Goal: Contribute content: Contribute content

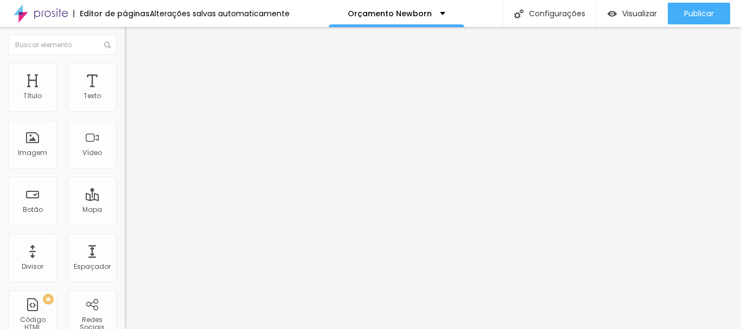
click at [125, 45] on button "Editar nulo" at bounding box center [187, 39] width 125 height 25
click at [131, 93] on font "Adicionar imagem" at bounding box center [162, 88] width 63 height 9
click at [260, 329] on div "Nuvem Alboom" at bounding box center [370, 332] width 741 height 7
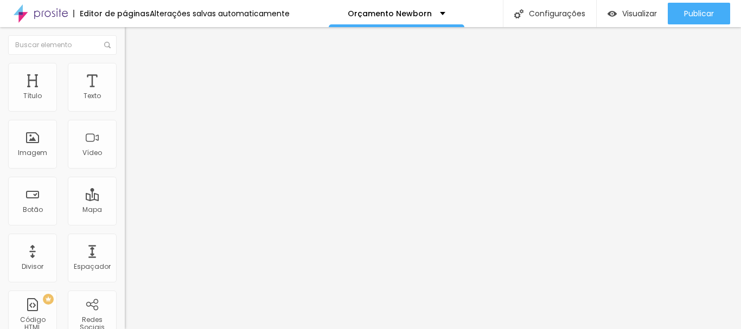
click at [131, 93] on font "Adicionar imagem" at bounding box center [162, 88] width 63 height 9
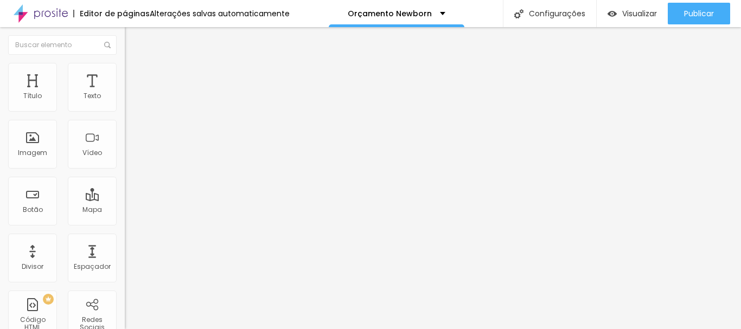
click at [131, 93] on font "Adicionar imagem" at bounding box center [162, 88] width 63 height 9
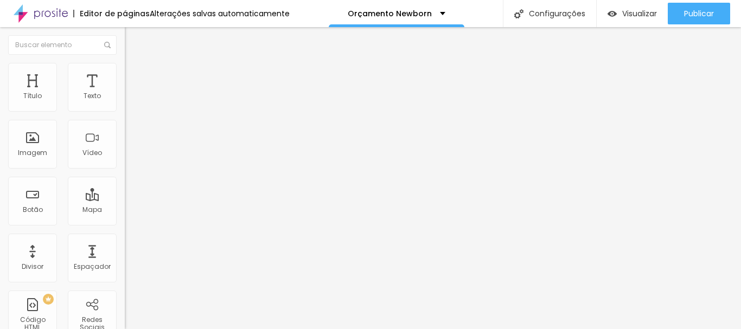
click at [125, 92] on div "Adicionar imagem" at bounding box center [187, 89] width 125 height 8
click at [131, 93] on font "Adicionar imagem" at bounding box center [162, 88] width 63 height 9
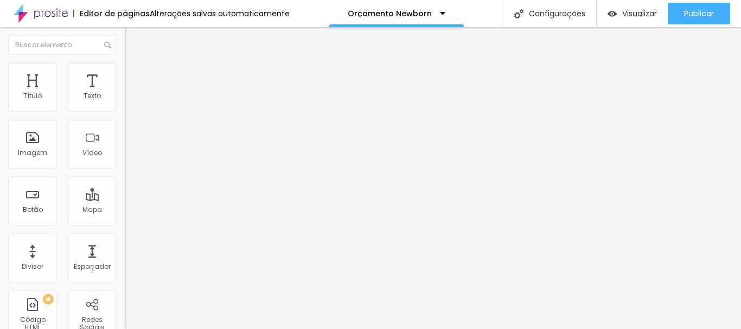
click at [125, 104] on button "button" at bounding box center [132, 98] width 15 height 11
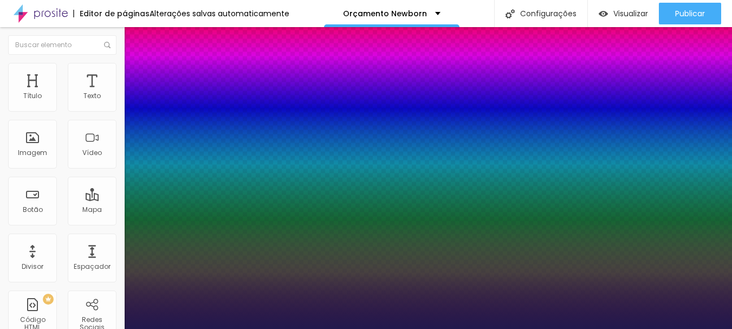
type input "1"
click at [391, 329] on div at bounding box center [366, 329] width 732 height 0
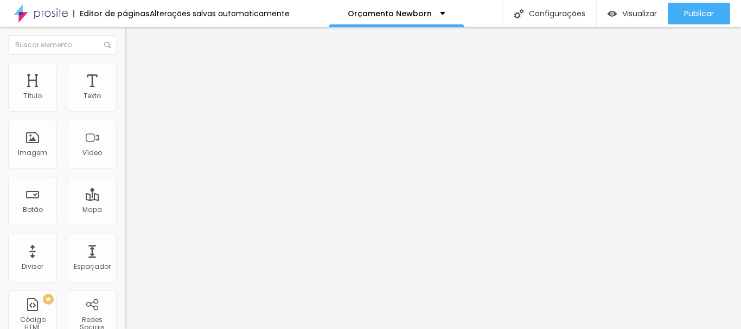
click at [125, 104] on button "button" at bounding box center [132, 98] width 15 height 11
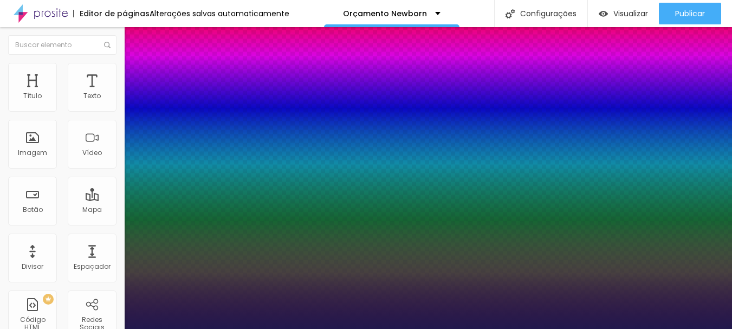
type input "1"
select select "[GEOGRAPHIC_DATA]"
type input "1"
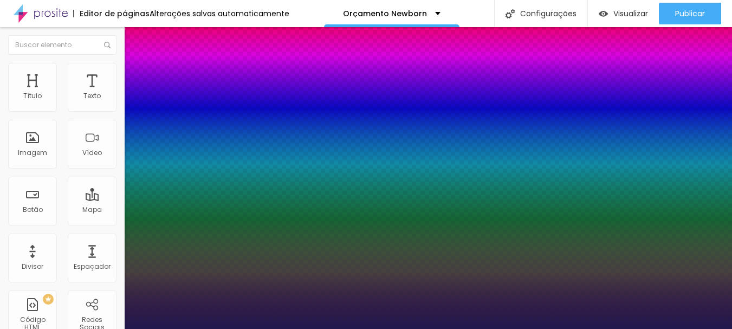
click at [294, 329] on div at bounding box center [366, 329] width 732 height 0
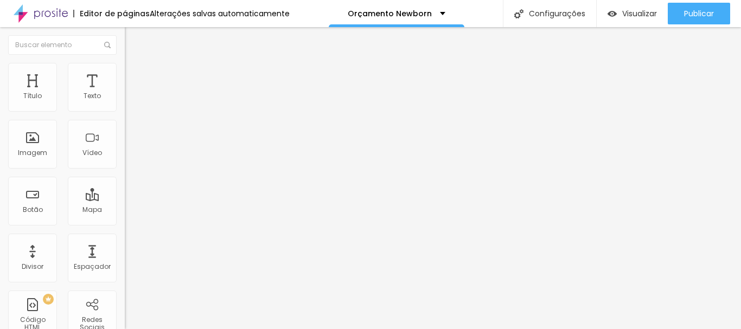
click at [130, 100] on icon "button" at bounding box center [132, 97] width 4 height 4
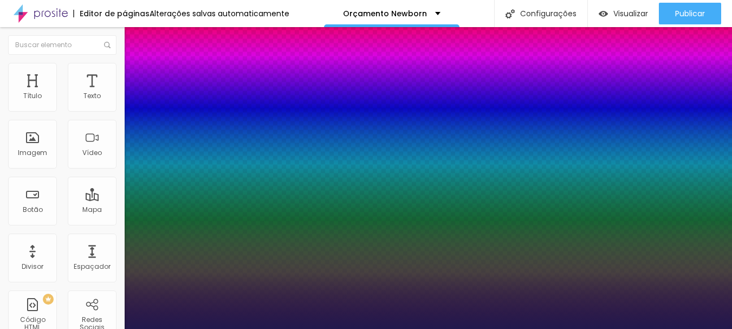
type input "1"
click at [344, 329] on div at bounding box center [366, 329] width 732 height 0
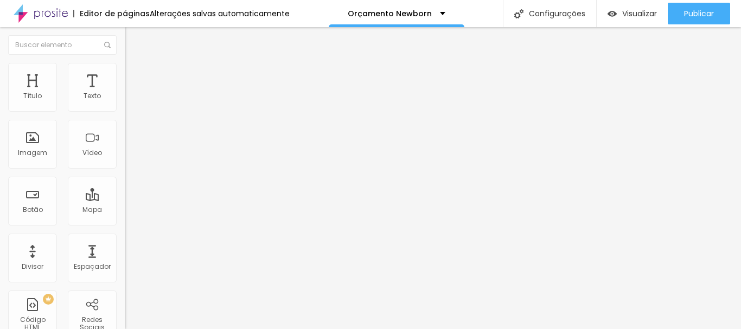
click at [129, 134] on icon "button" at bounding box center [132, 134] width 7 height 7
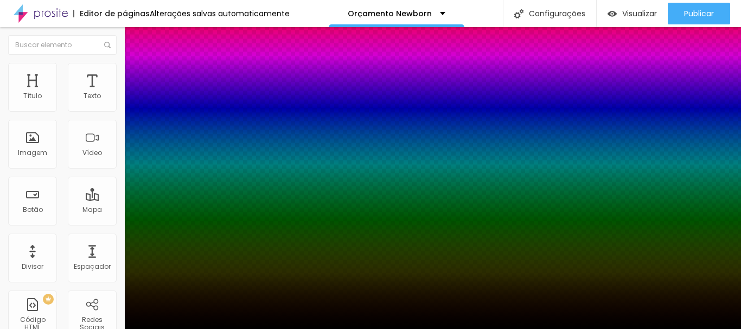
click at [110, 329] on div at bounding box center [370, 329] width 741 height 0
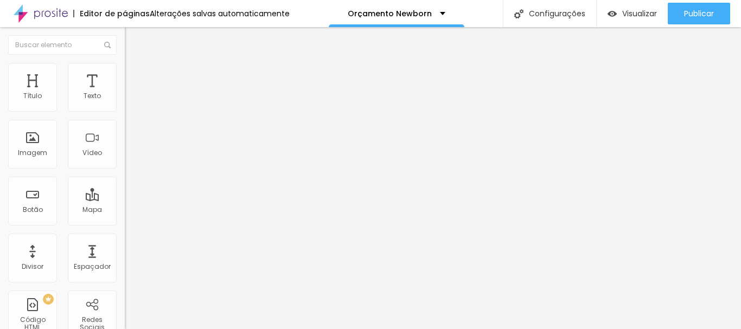
click at [130, 100] on icon "button" at bounding box center [132, 97] width 4 height 4
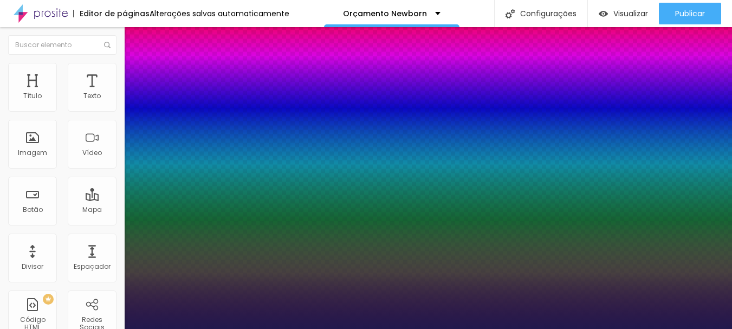
type input "1"
type input "18"
type input "1"
type input "19"
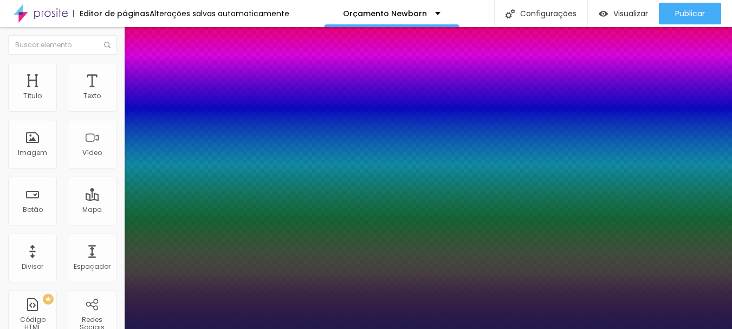
type input "19"
type input "1"
type input "20"
type input "1"
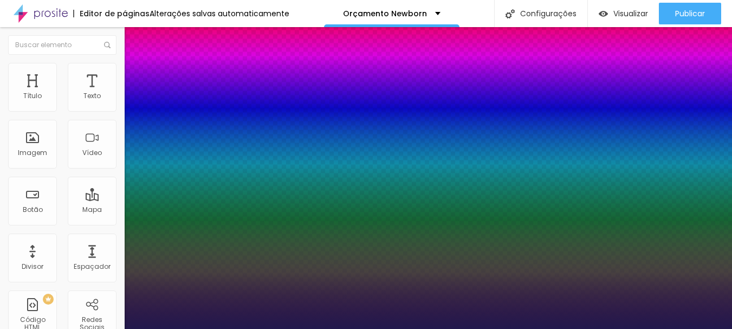
type input "22"
type input "1"
type input "23"
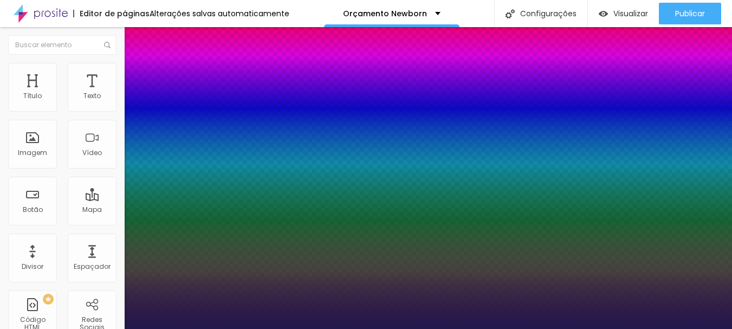
type input "1"
type input "24"
type input "1"
type input "26"
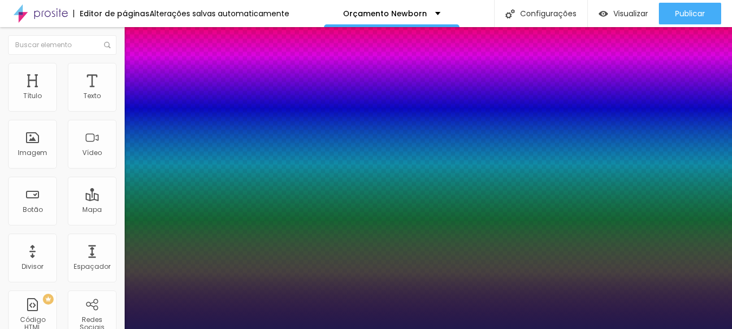
type input "26"
type input "1"
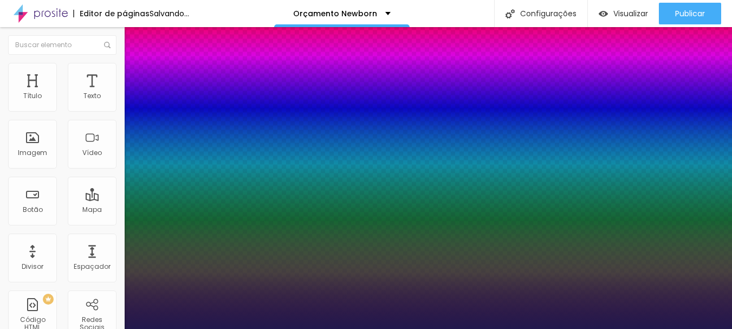
type input "27"
type input "1"
type input "26"
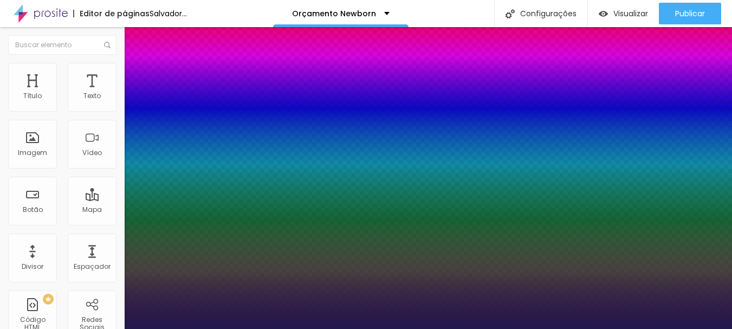
type input "1"
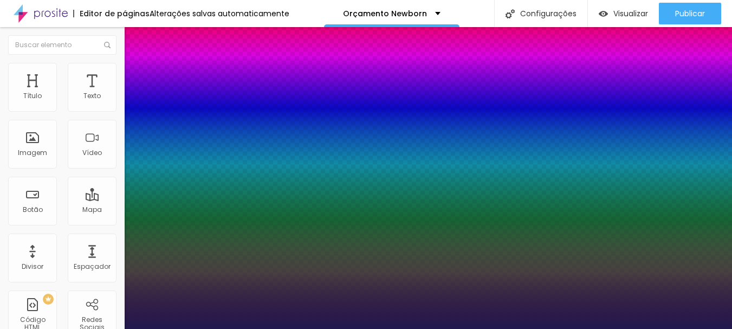
drag, startPoint x: 146, startPoint y: 187, endPoint x: 155, endPoint y: 184, distance: 9.1
type input "26"
click at [494, 329] on div at bounding box center [366, 329] width 732 height 0
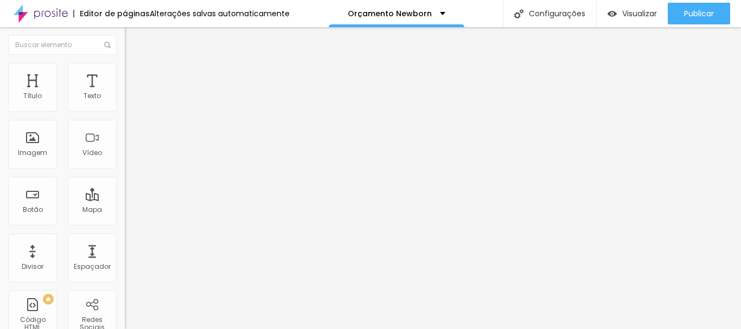
click at [130, 136] on icon "button" at bounding box center [132, 134] width 4 height 4
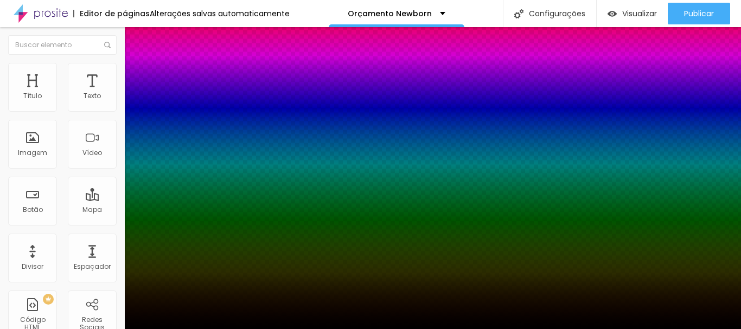
click at [106, 329] on div at bounding box center [370, 329] width 741 height 0
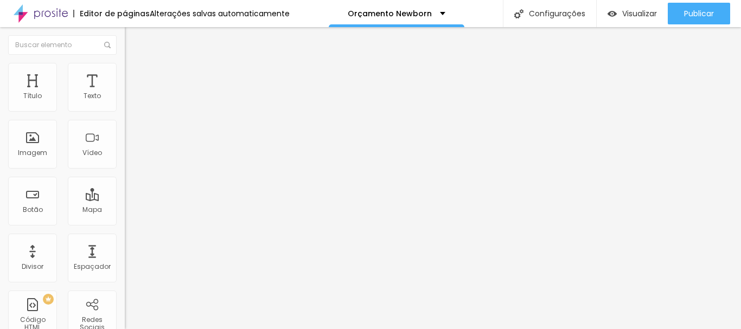
click at [130, 100] on icon "button" at bounding box center [132, 97] width 4 height 4
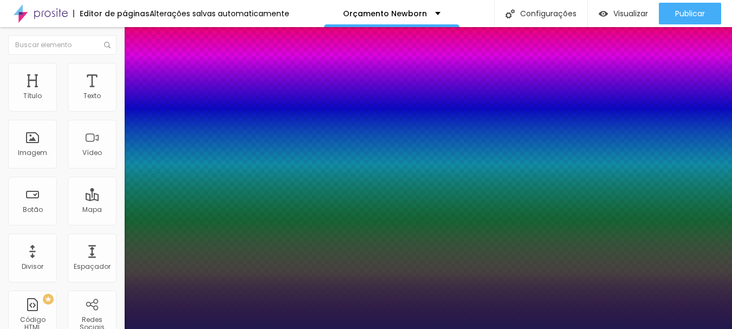
type input "1"
click at [593, 329] on div at bounding box center [366, 329] width 732 height 0
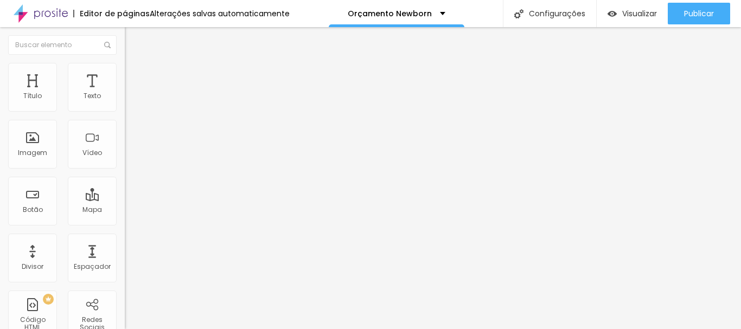
click at [125, 104] on button "button" at bounding box center [132, 98] width 15 height 11
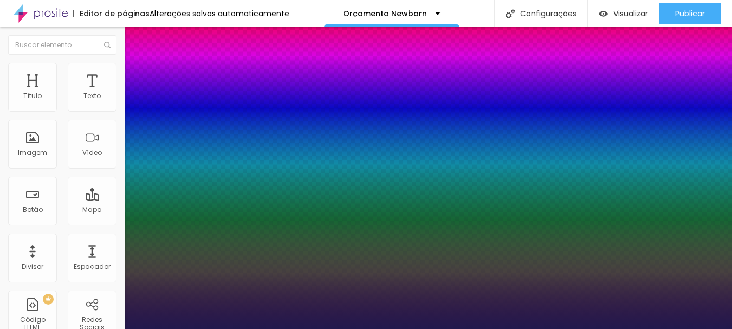
type input "1"
select select "[GEOGRAPHIC_DATA]"
type input "1"
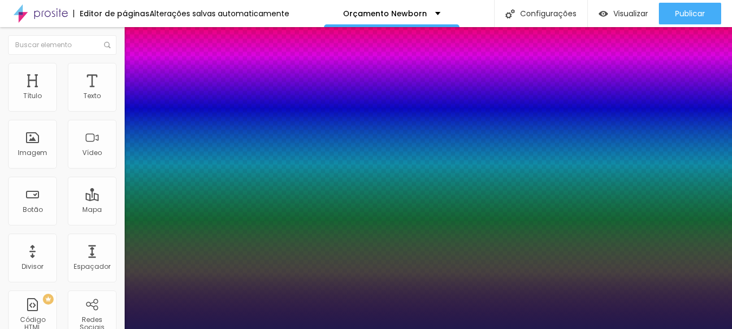
type input "18"
type input "1"
type input "20"
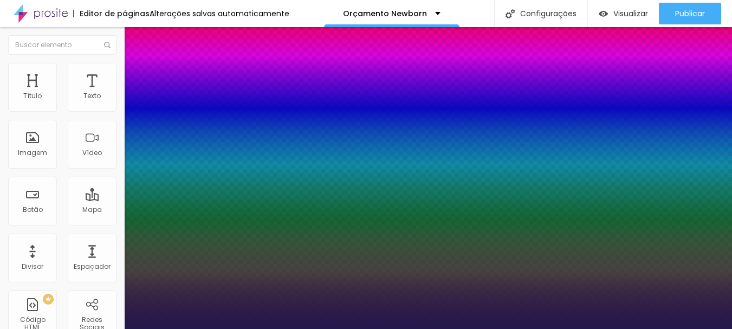
type input "1"
type input "21"
type input "1"
type input "24"
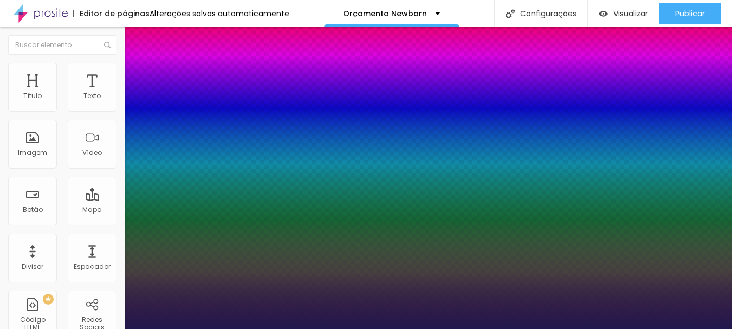
type input "24"
type input "1"
type input "26"
type input "1"
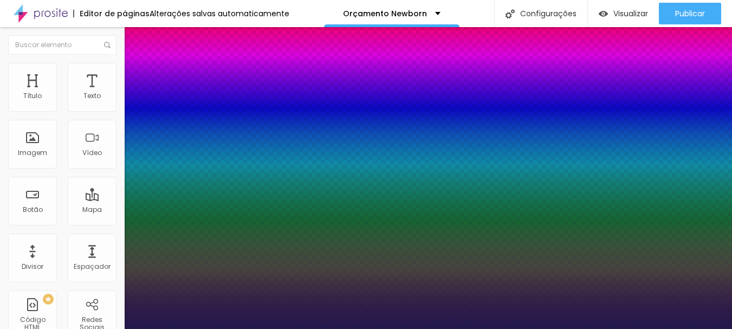
type input "27"
type input "1"
type input "26"
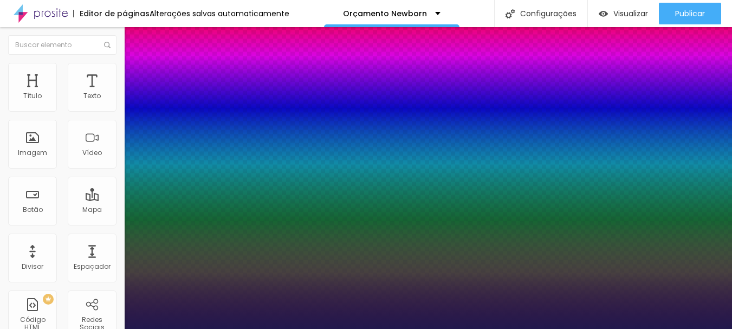
type input "1"
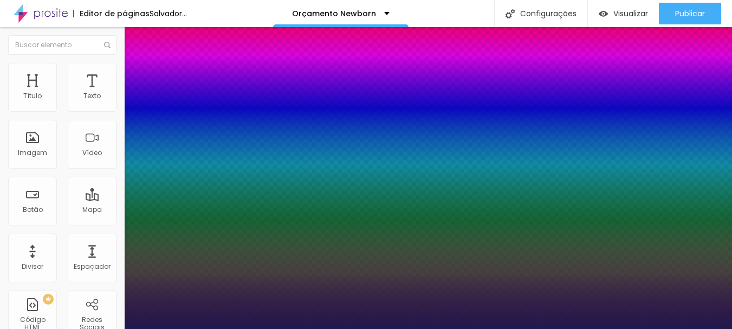
drag, startPoint x: 147, startPoint y: 188, endPoint x: 155, endPoint y: 188, distance: 7.6
type input "26"
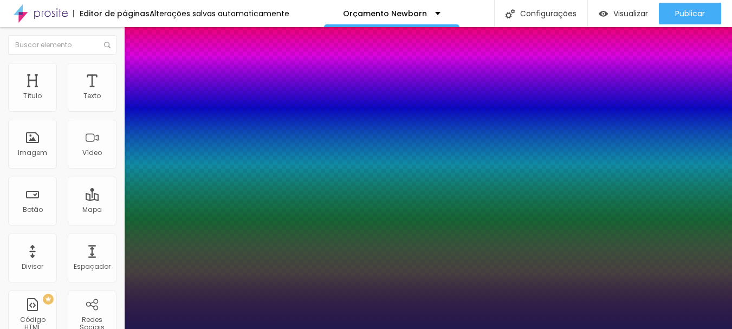
type input "1"
click at [518, 329] on div at bounding box center [366, 329] width 732 height 0
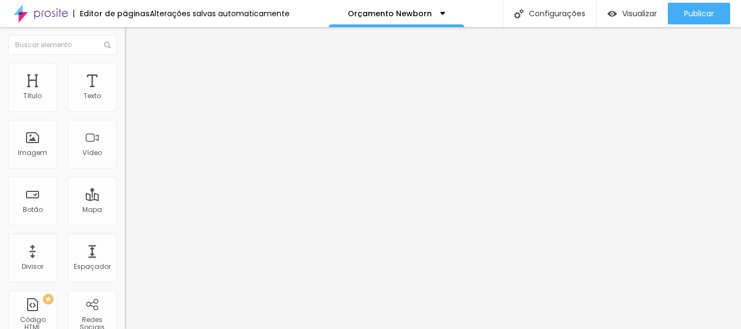
click at [125, 104] on button "button" at bounding box center [132, 98] width 15 height 11
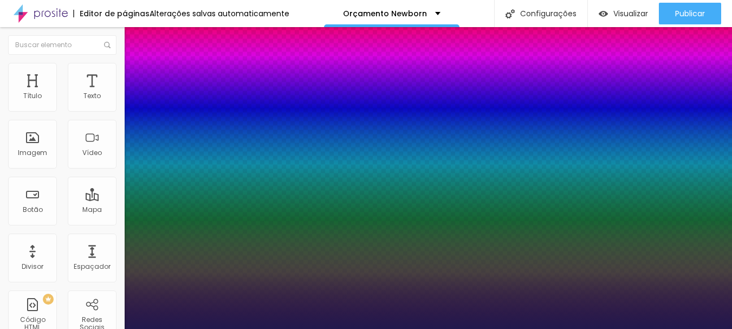
type input "1"
select select "[GEOGRAPHIC_DATA]"
type input "1"
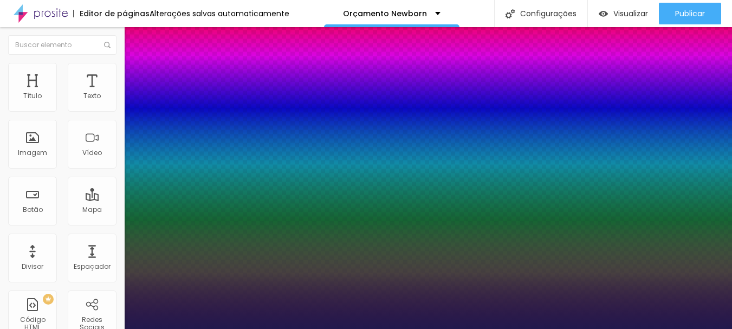
type input "17"
type input "1"
type input "20"
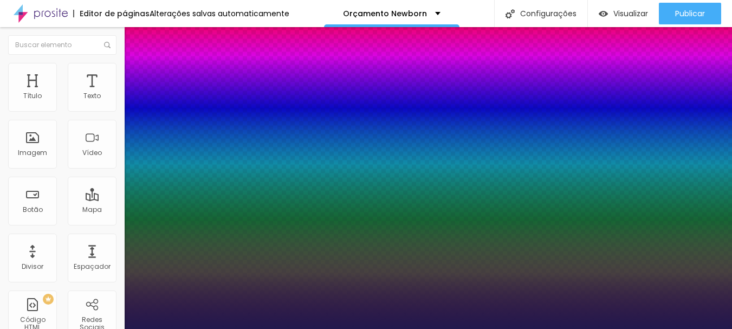
type input "1"
type input "21"
type input "1"
type input "22"
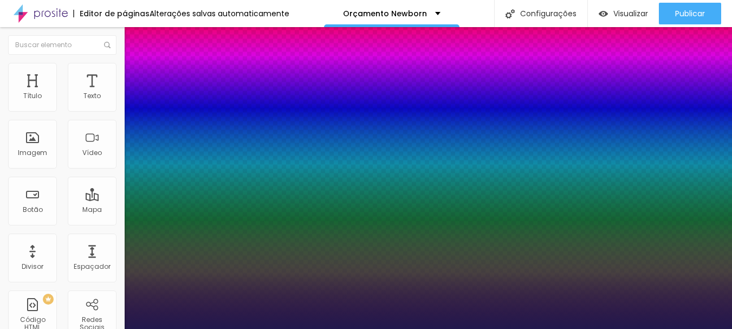
type input "22"
type input "1"
type input "23"
type input "1"
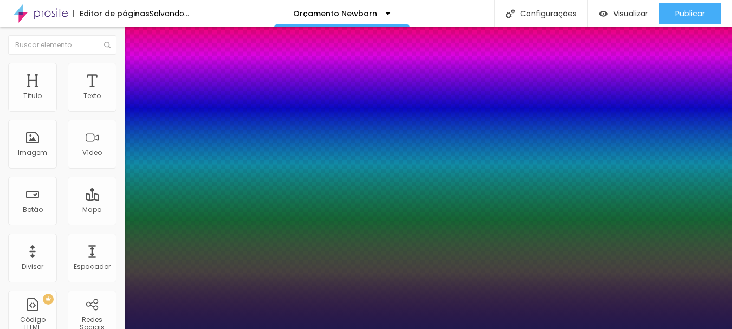
type input "24"
type input "1"
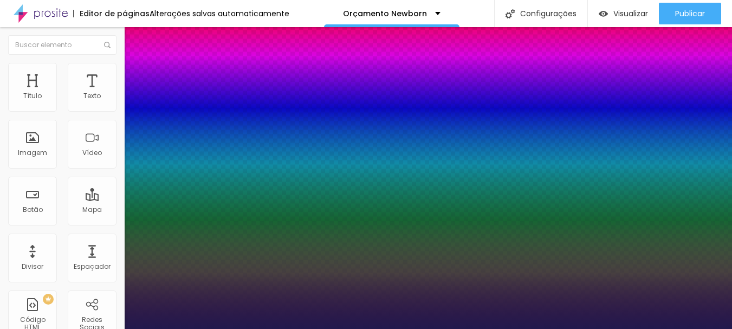
type input "25"
type input "1"
type input "26"
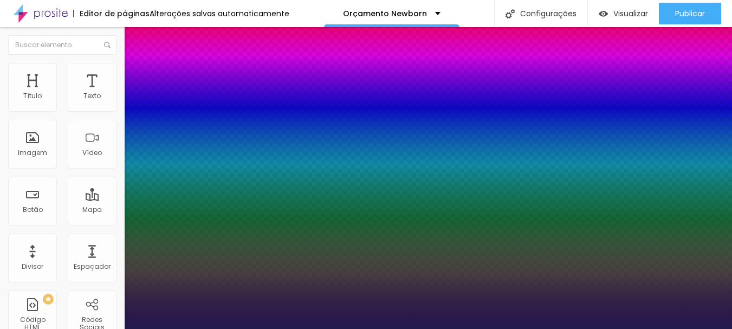
type input "1"
drag, startPoint x: 147, startPoint y: 183, endPoint x: 155, endPoint y: 182, distance: 8.2
type input "26"
click at [467, 329] on div at bounding box center [366, 329] width 732 height 0
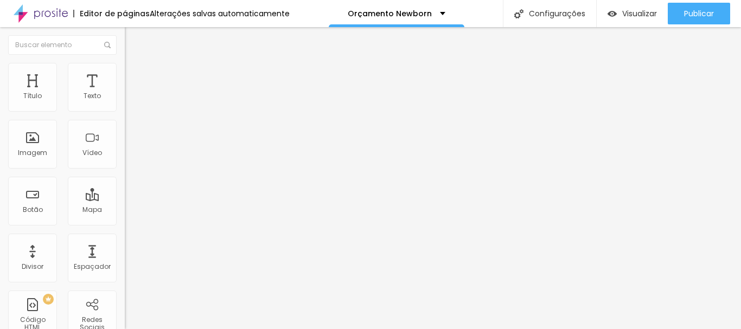
click at [129, 101] on icon "button" at bounding box center [132, 97] width 7 height 7
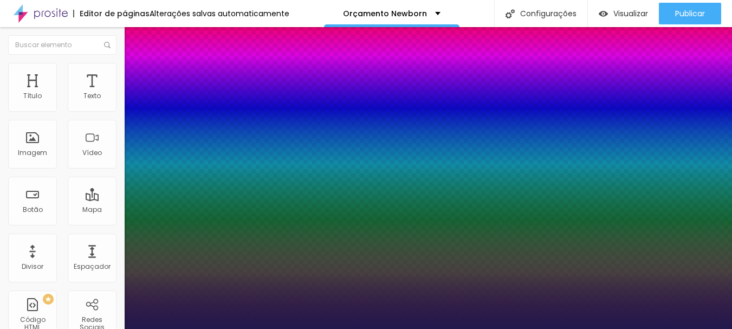
type input "1"
select select "[GEOGRAPHIC_DATA]"
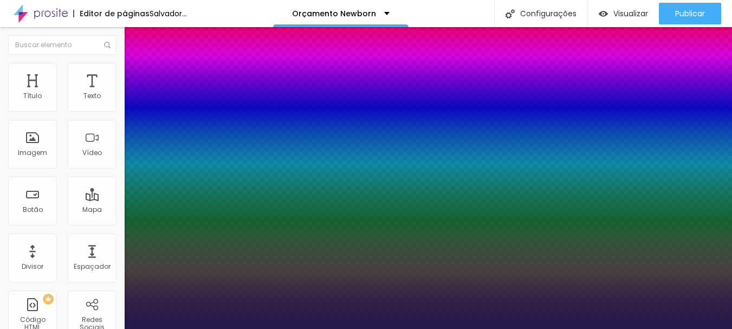
type input "1"
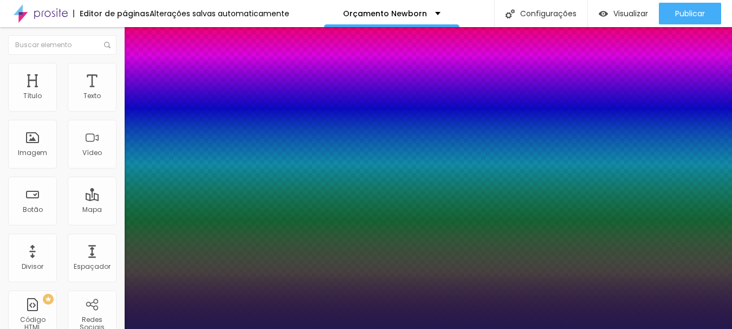
type input "18"
type input "1"
type input "19"
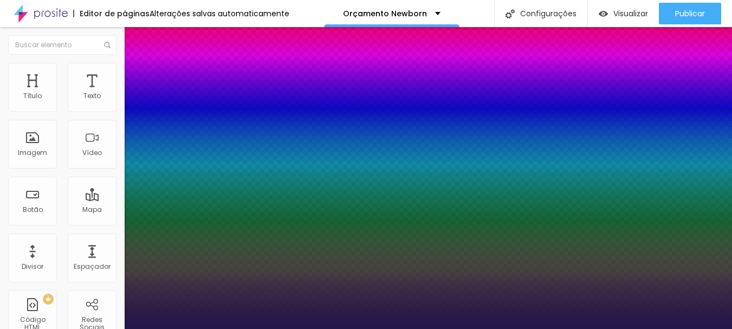
type input "1"
type input "20"
type input "1"
type input "21"
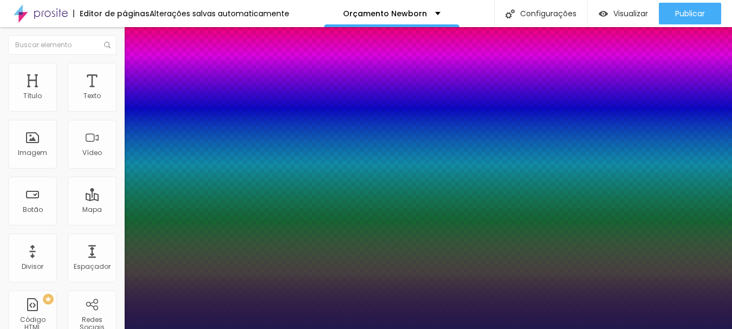
type input "21"
type input "1"
type input "22"
type input "1"
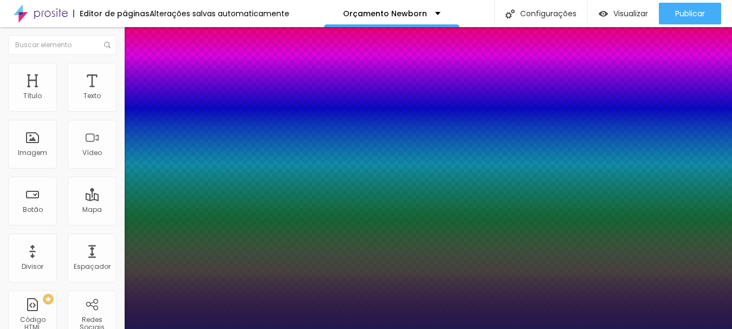
type input "23"
type input "1"
type input "24"
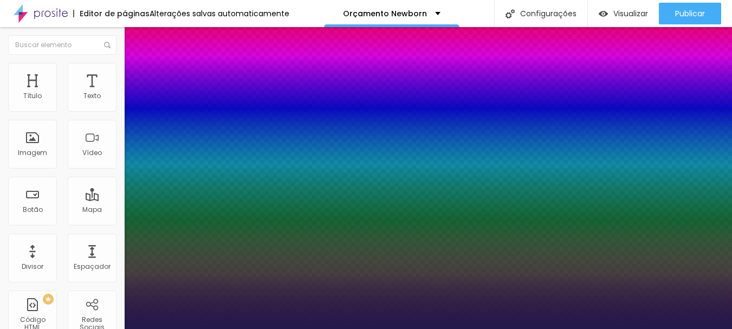
type input "1"
type input "25"
type input "1"
type input "26"
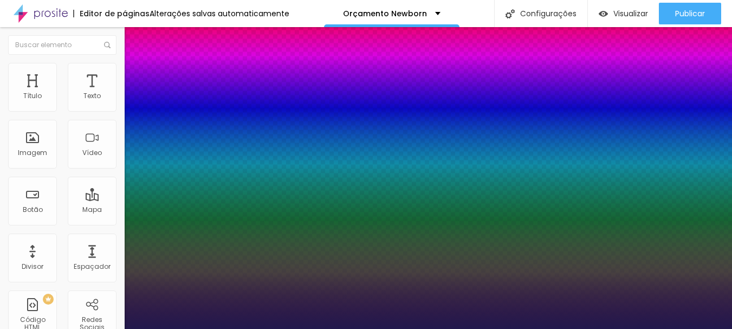
type input "26"
type input "1"
drag, startPoint x: 147, startPoint y: 184, endPoint x: 155, endPoint y: 186, distance: 7.6
type input "26"
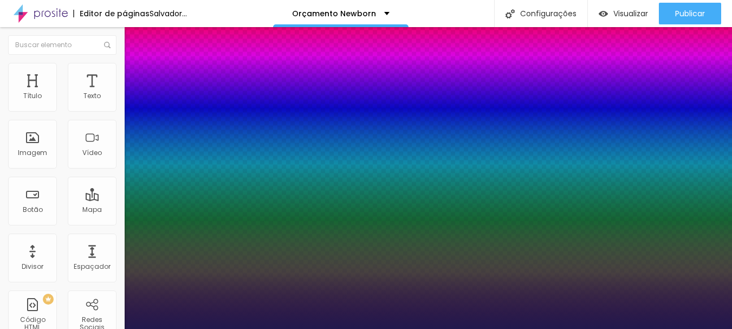
type input "1"
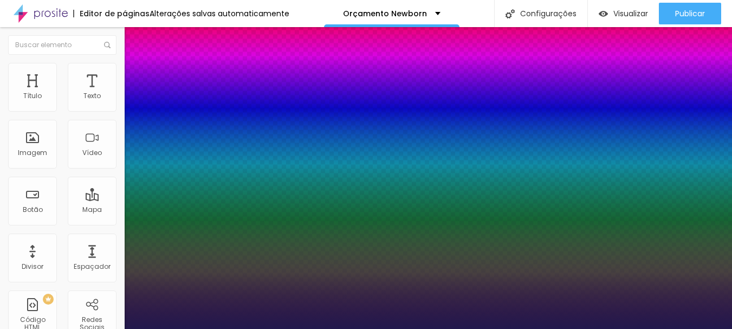
click at [599, 329] on div at bounding box center [366, 329] width 732 height 0
